Goal: Task Accomplishment & Management: Use online tool/utility

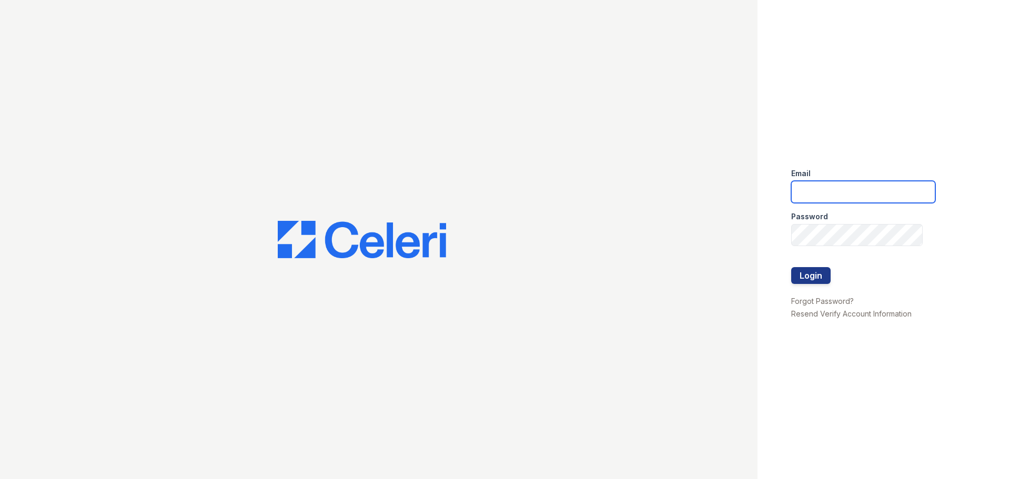
click at [829, 181] on input "email" at bounding box center [863, 192] width 144 height 22
type input "[EMAIL_ADDRESS][DOMAIN_NAME]"
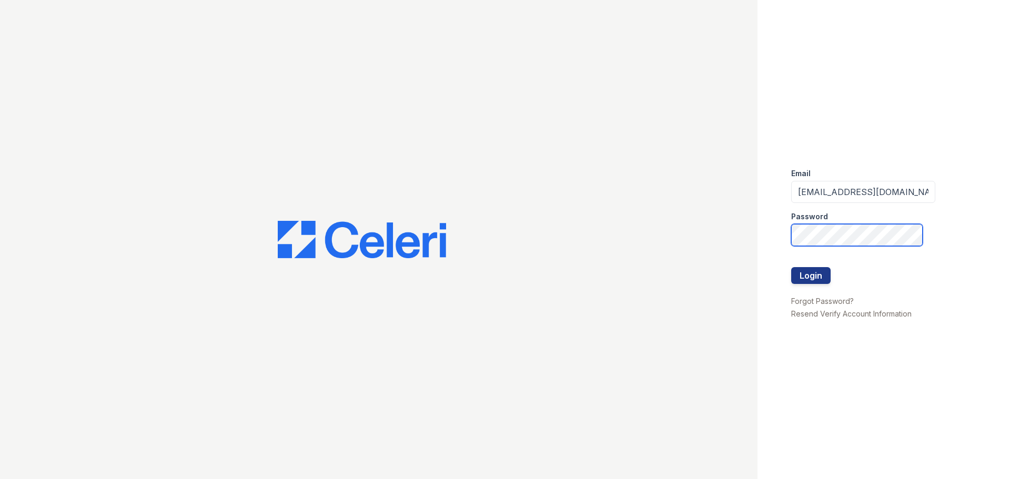
click at [791, 267] on button "Login" at bounding box center [810, 275] width 39 height 17
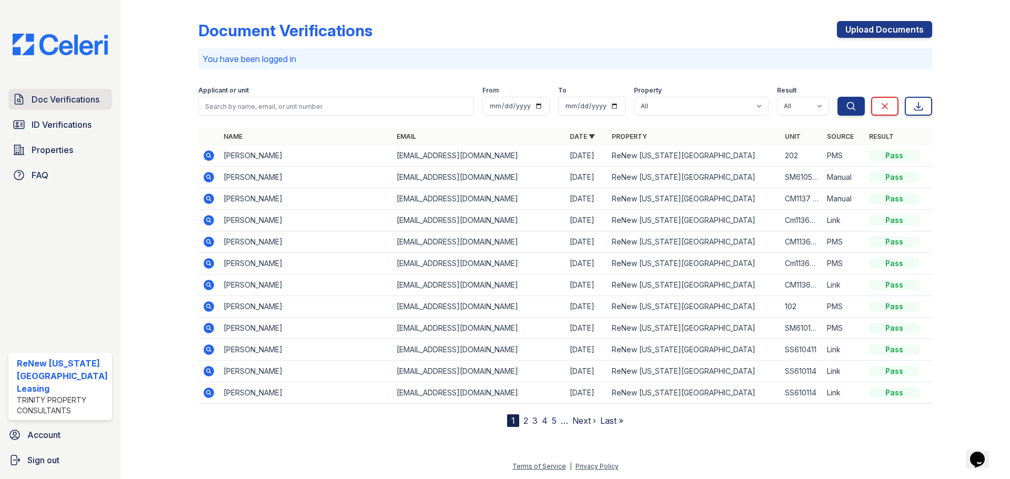
click at [68, 95] on span "Doc Verifications" at bounding box center [66, 99] width 68 height 13
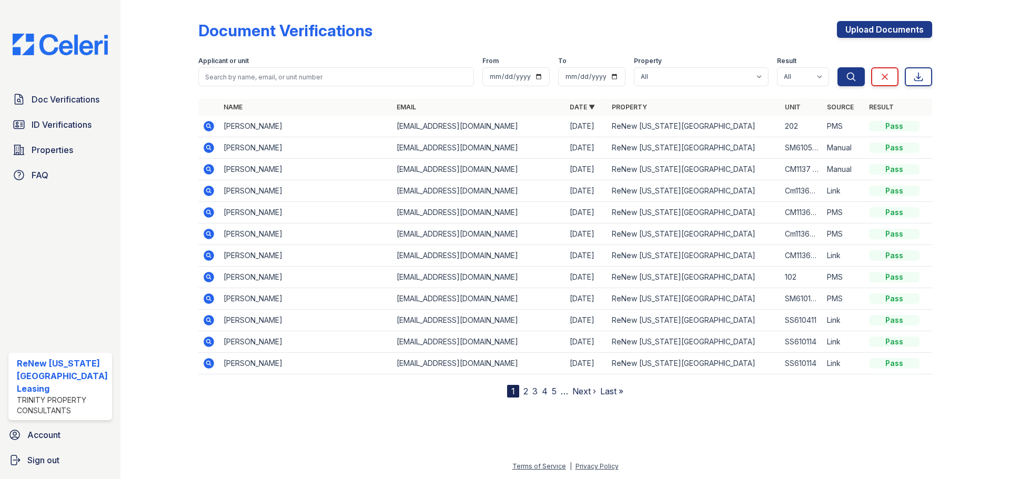
click at [68, 95] on span "Doc Verifications" at bounding box center [66, 99] width 68 height 13
click at [71, 97] on span "Doc Verifications" at bounding box center [66, 99] width 68 height 13
click at [80, 98] on span "Doc Verifications" at bounding box center [66, 99] width 68 height 13
click at [211, 298] on icon at bounding box center [209, 299] width 11 height 11
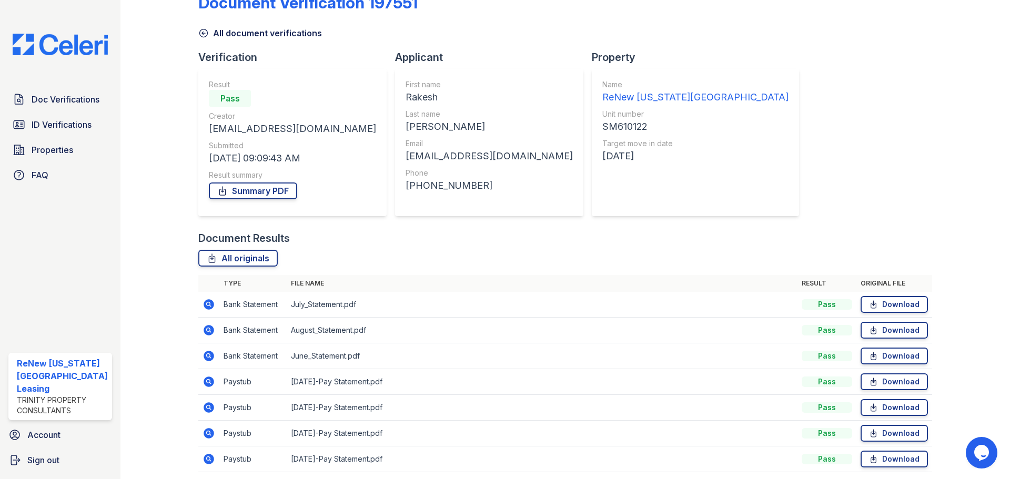
scroll to position [67, 0]
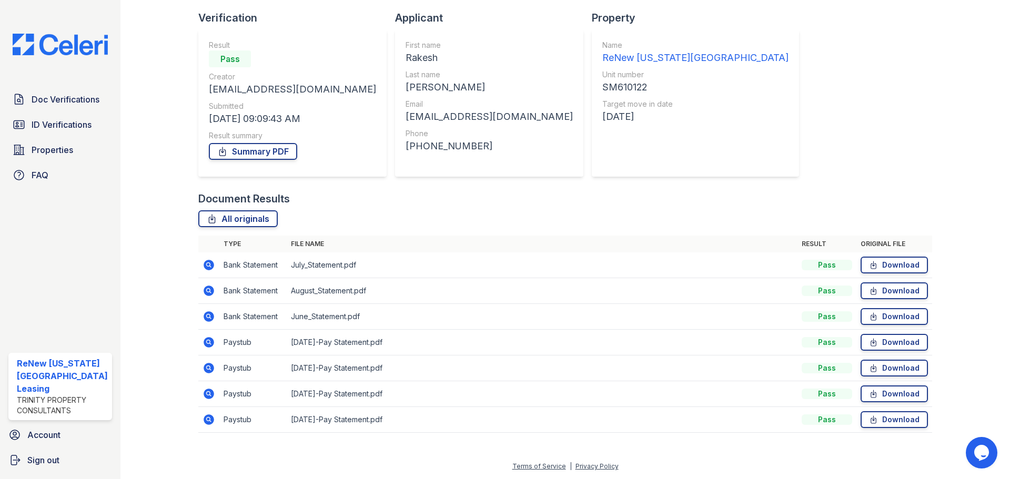
click at [206, 368] on icon at bounding box center [209, 368] width 13 height 13
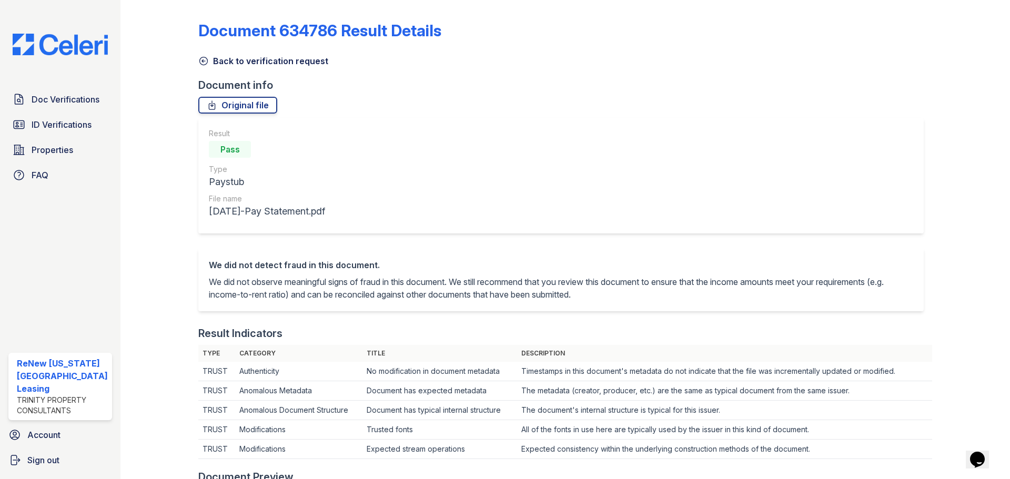
click at [203, 61] on icon at bounding box center [204, 61] width 8 height 8
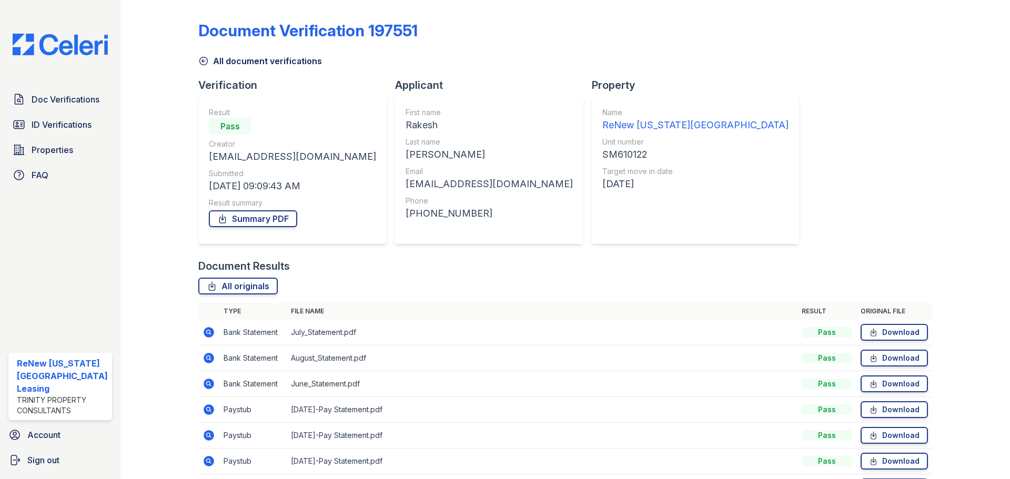
drag, startPoint x: 66, startPoint y: 147, endPoint x: 128, endPoint y: 145, distance: 62.1
click at [66, 147] on span "Properties" at bounding box center [53, 150] width 42 height 13
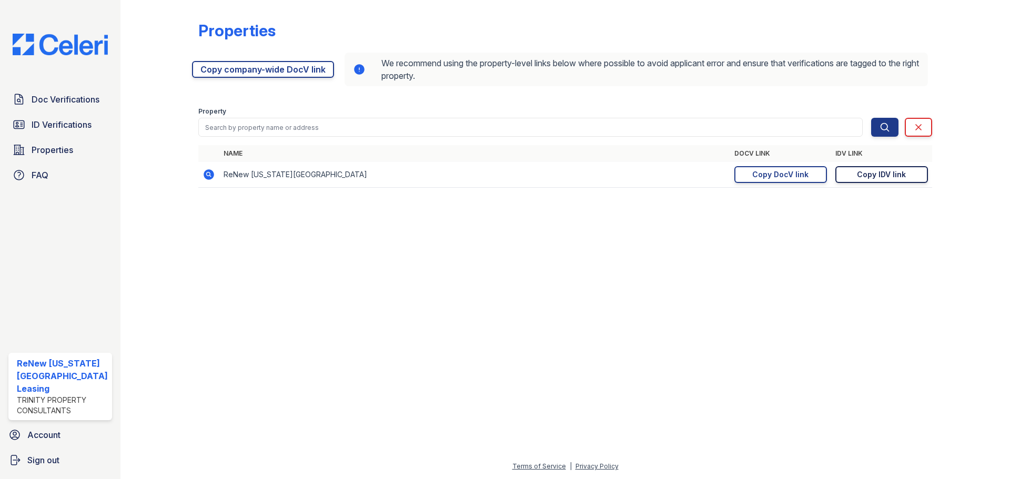
click at [870, 177] on div "Copy IDV link" at bounding box center [881, 174] width 49 height 11
drag, startPoint x: 729, startPoint y: 178, endPoint x: 738, endPoint y: 176, distance: 8.7
click at [730, 178] on tr "ReNew Virginia Beach https://app.getceleri.com/716726dc-8ca3-4e13-bbbf-c3806d4d…" at bounding box center [565, 175] width 734 height 26
click at [746, 173] on link "Copy DocV link Copy link" at bounding box center [780, 174] width 93 height 17
